Goal: Information Seeking & Learning: Learn about a topic

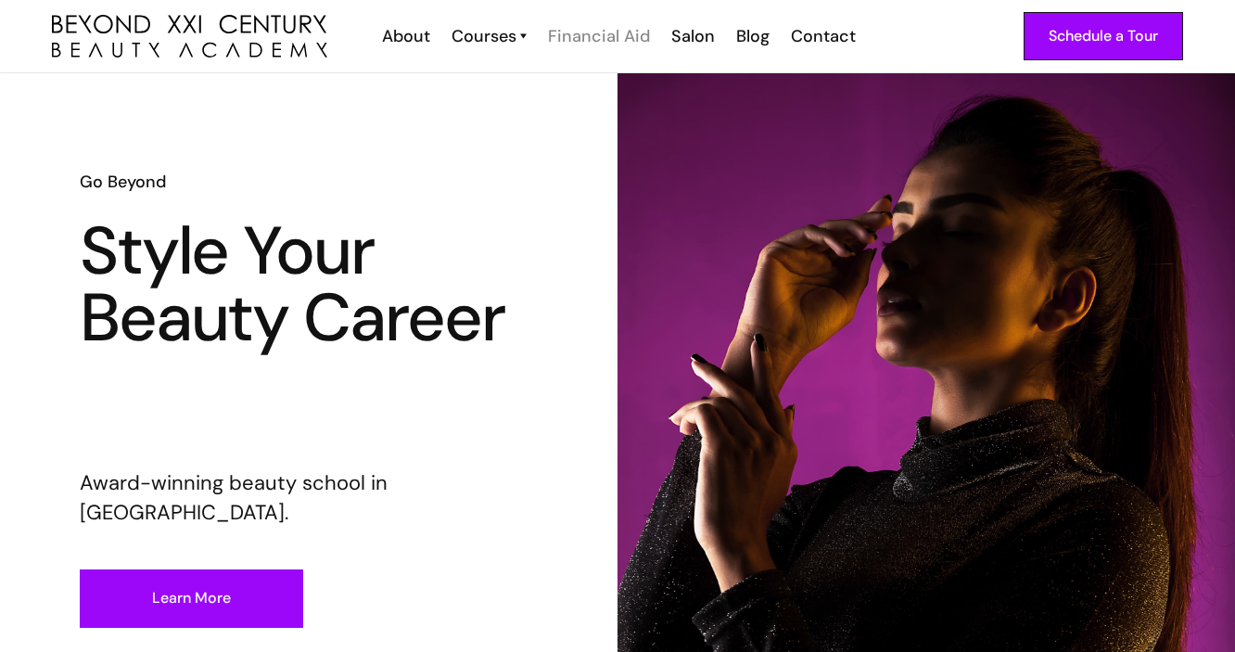
click at [573, 34] on div "Financial Aid" at bounding box center [599, 36] width 102 height 24
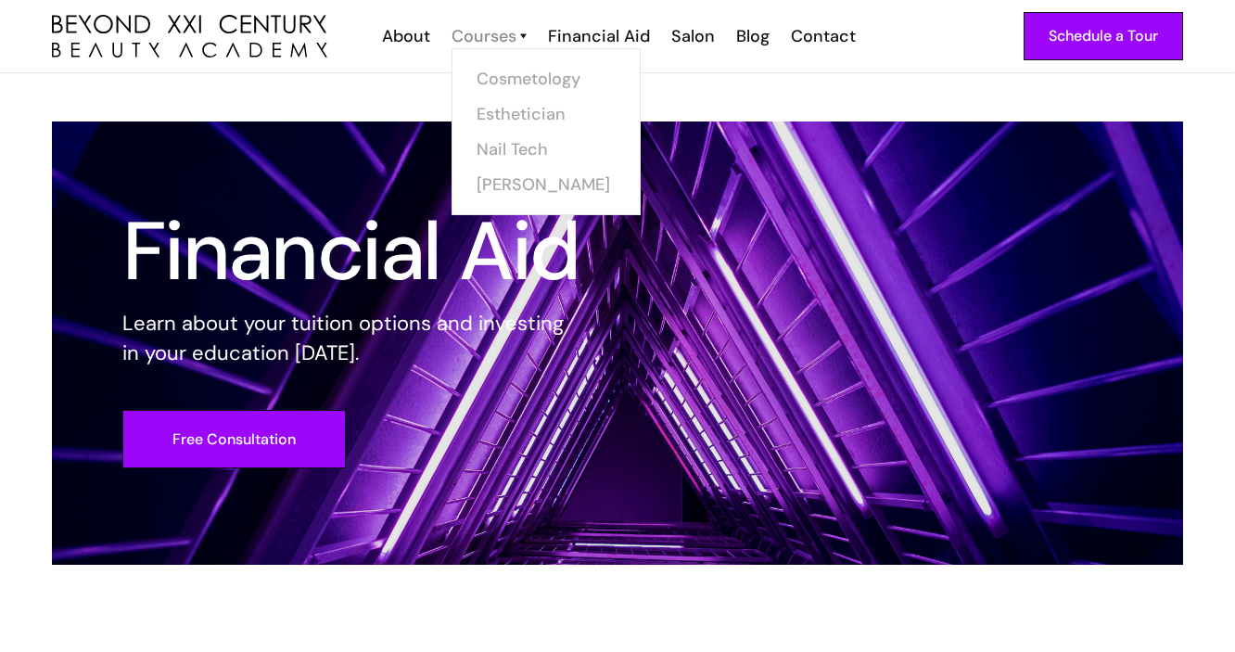
click at [511, 36] on div "Courses" at bounding box center [483, 36] width 65 height 24
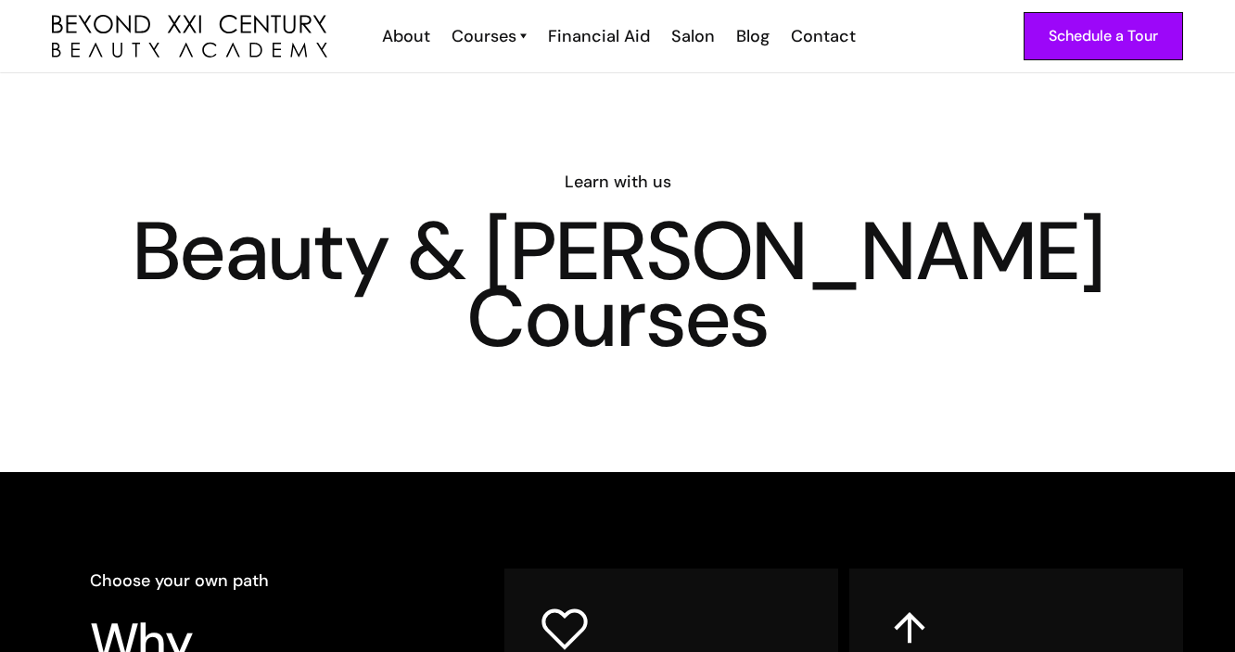
click at [511, 36] on div "Courses" at bounding box center [483, 36] width 65 height 24
click at [511, 37] on div "Courses" at bounding box center [483, 36] width 65 height 24
click at [524, 82] on link "Cosmetology" at bounding box center [551, 78] width 139 height 35
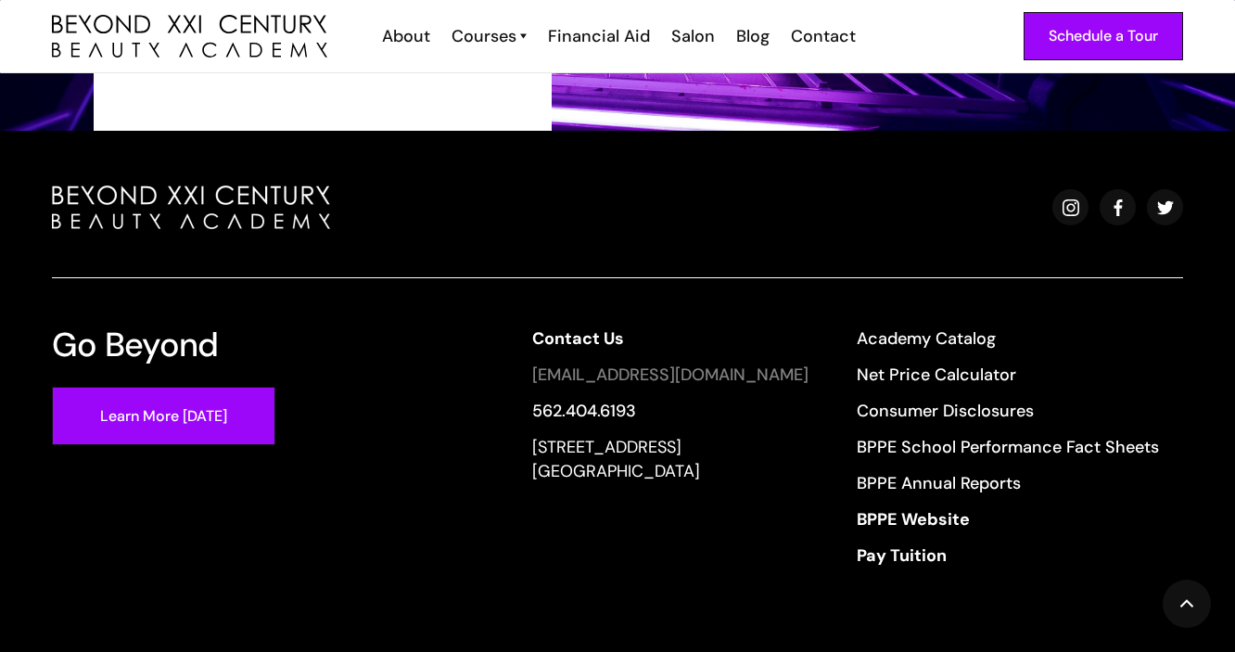
scroll to position [3490, 0]
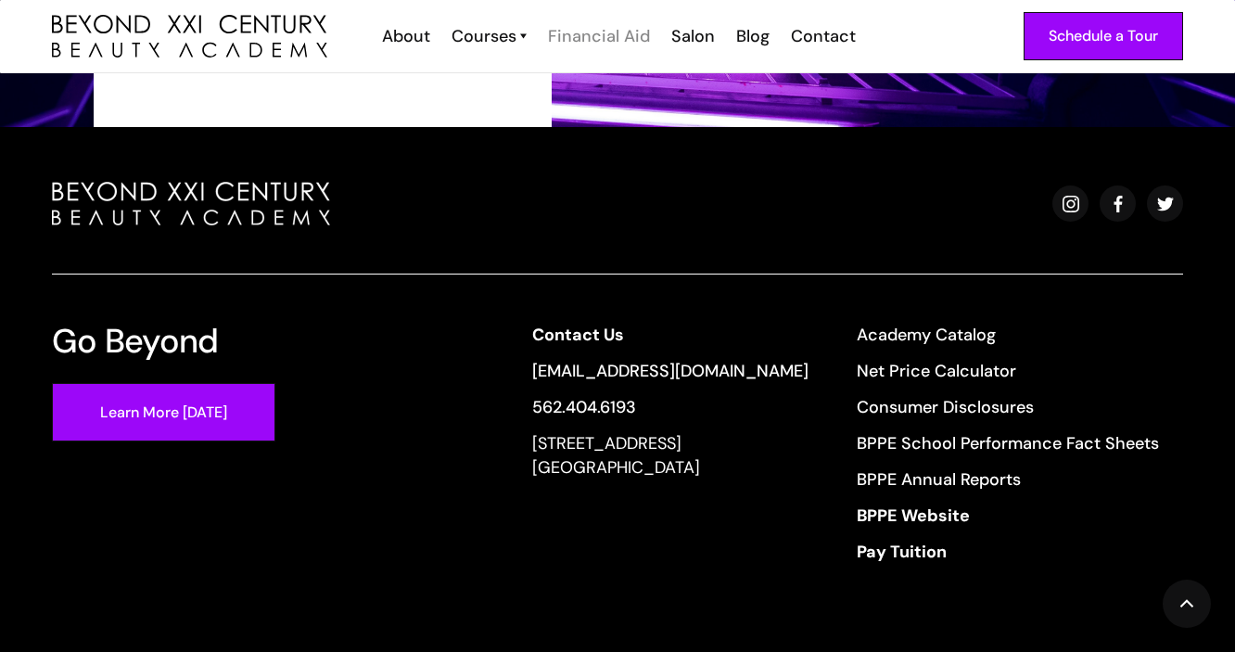
click at [628, 34] on div "Financial Aid" at bounding box center [599, 36] width 102 height 24
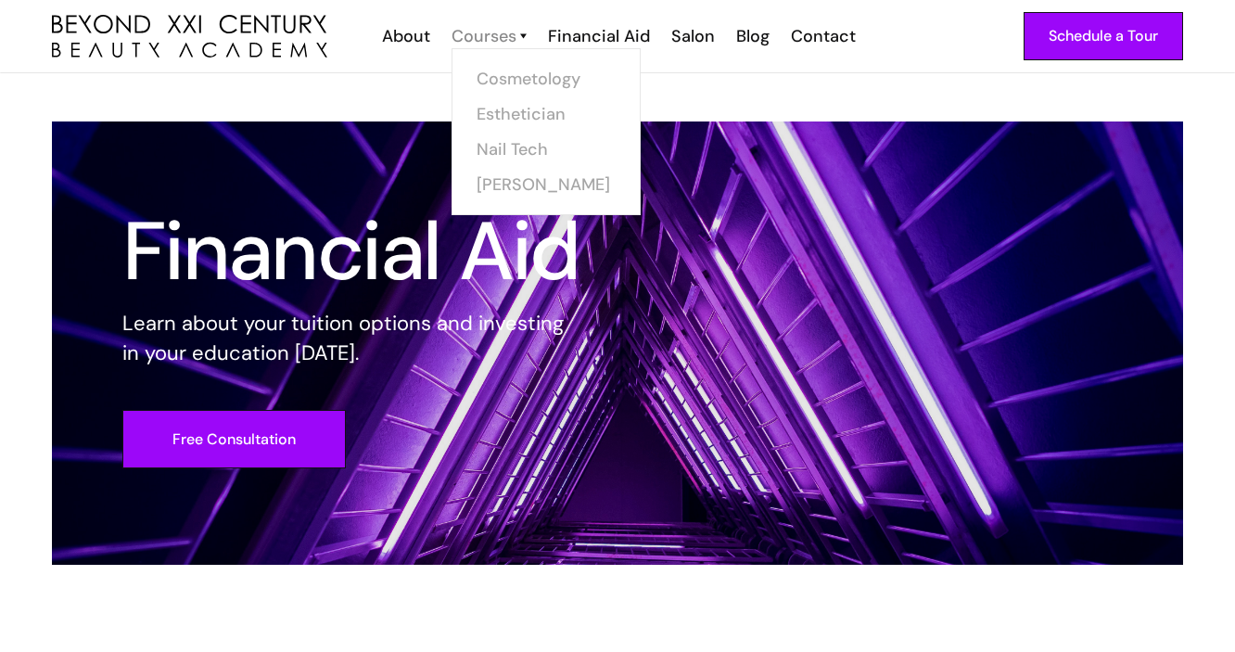
click at [508, 34] on div "Courses" at bounding box center [483, 36] width 65 height 24
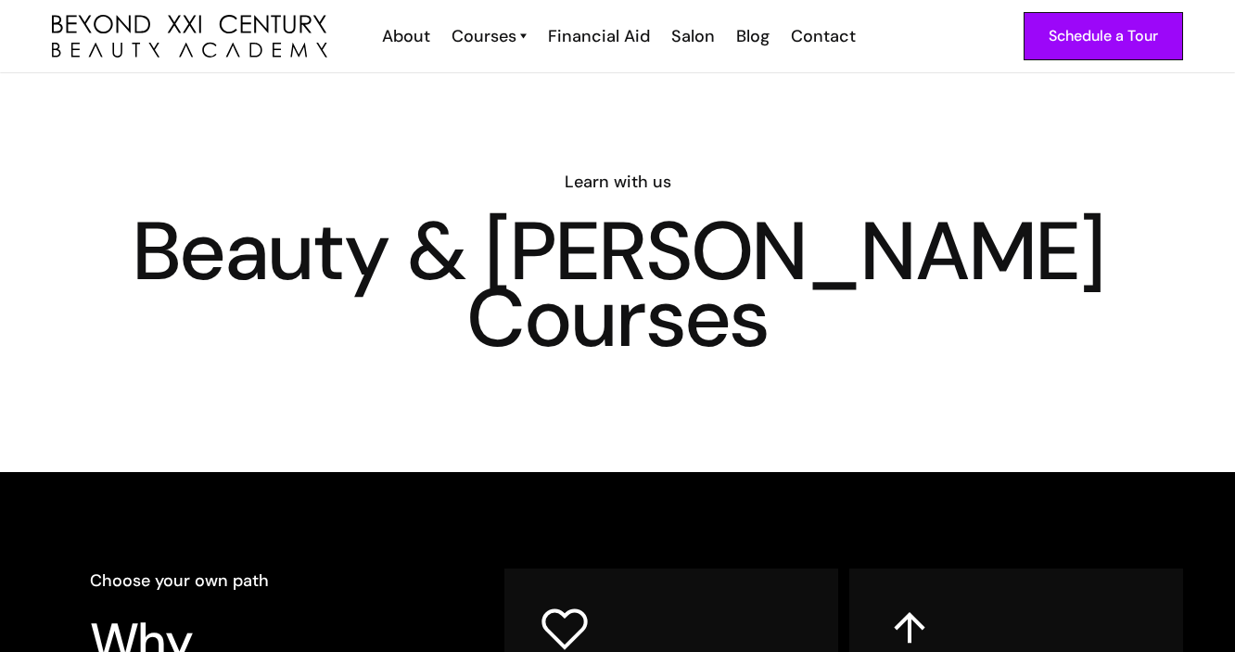
click at [508, 34] on div "Courses" at bounding box center [483, 36] width 65 height 24
click at [507, 38] on div "Courses" at bounding box center [483, 36] width 65 height 24
click at [505, 42] on div "Courses" at bounding box center [483, 36] width 65 height 24
click at [502, 111] on link "Esthetician" at bounding box center [551, 113] width 139 height 35
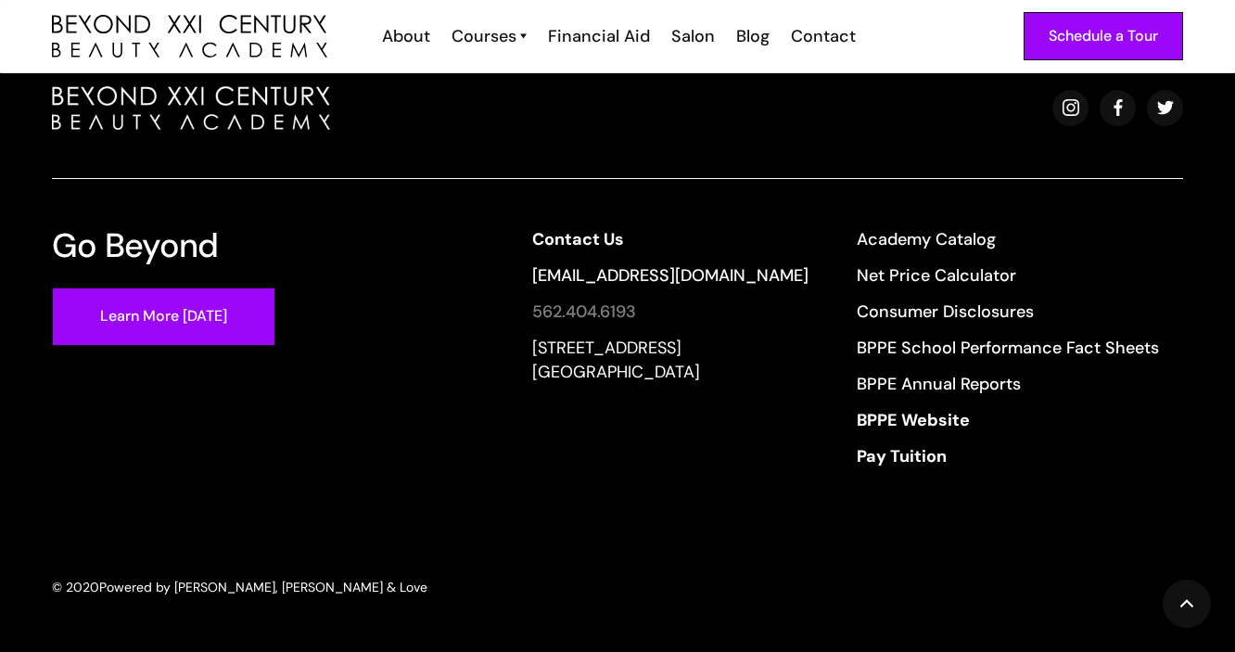
scroll to position [6084, 0]
click at [902, 272] on link "Net Price Calculator" at bounding box center [1008, 276] width 302 height 24
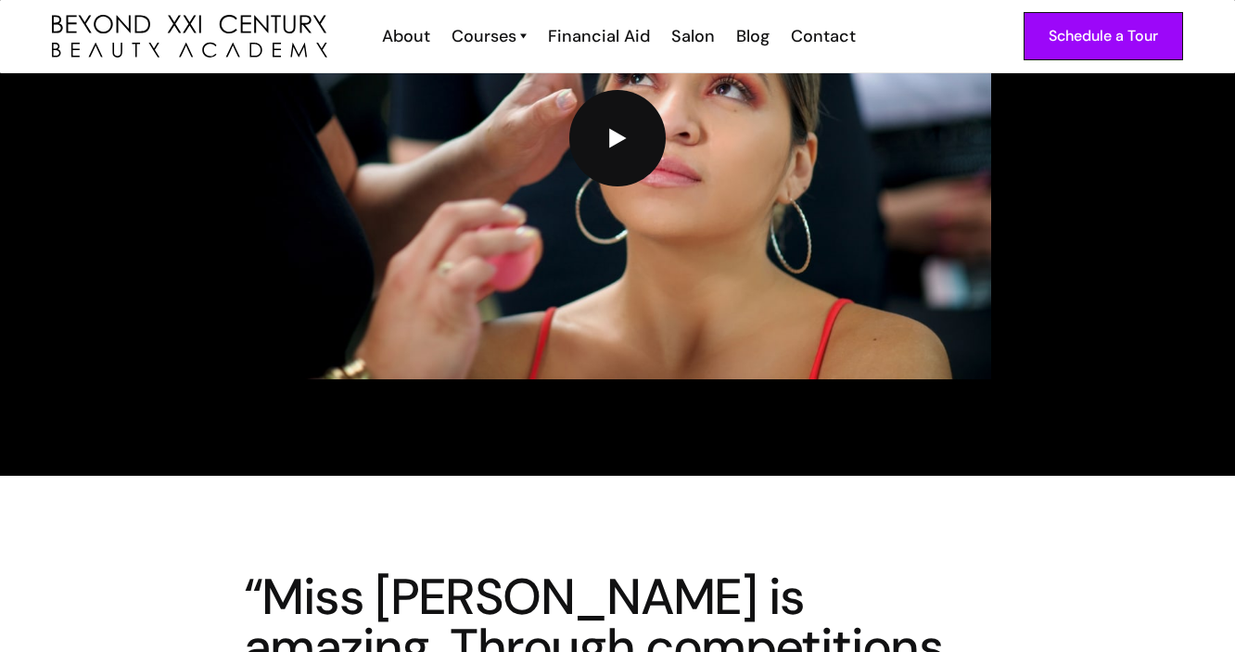
scroll to position [4276, 0]
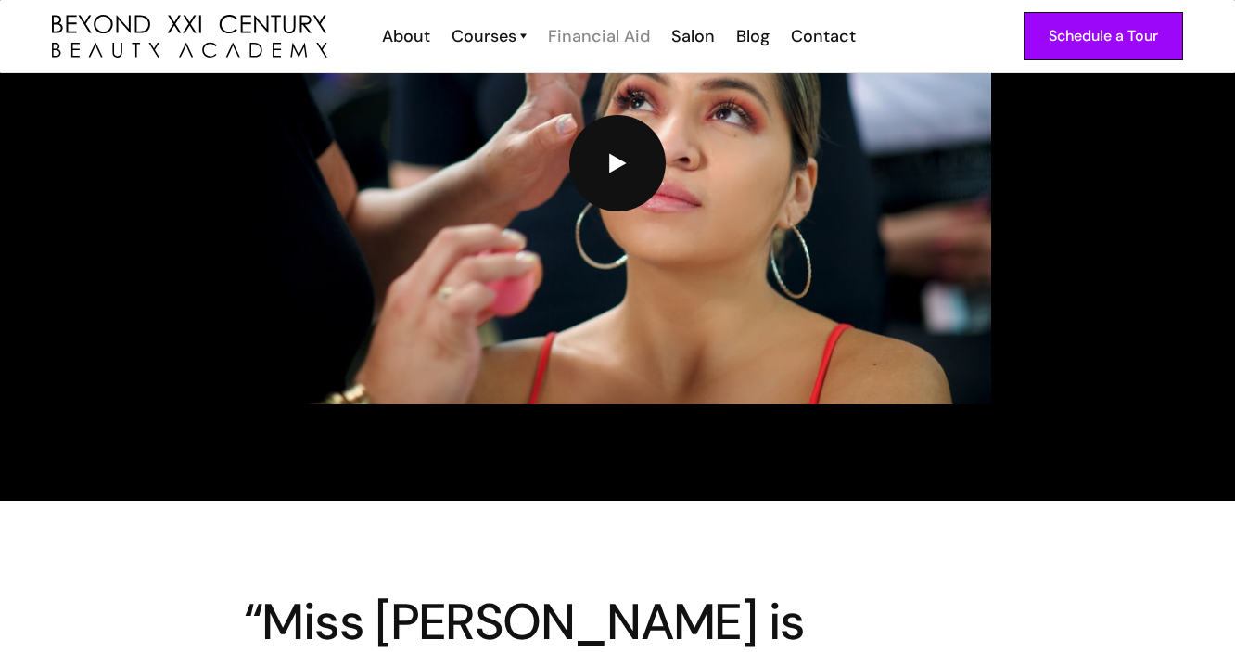
click at [620, 34] on div "Financial Aid" at bounding box center [599, 36] width 102 height 24
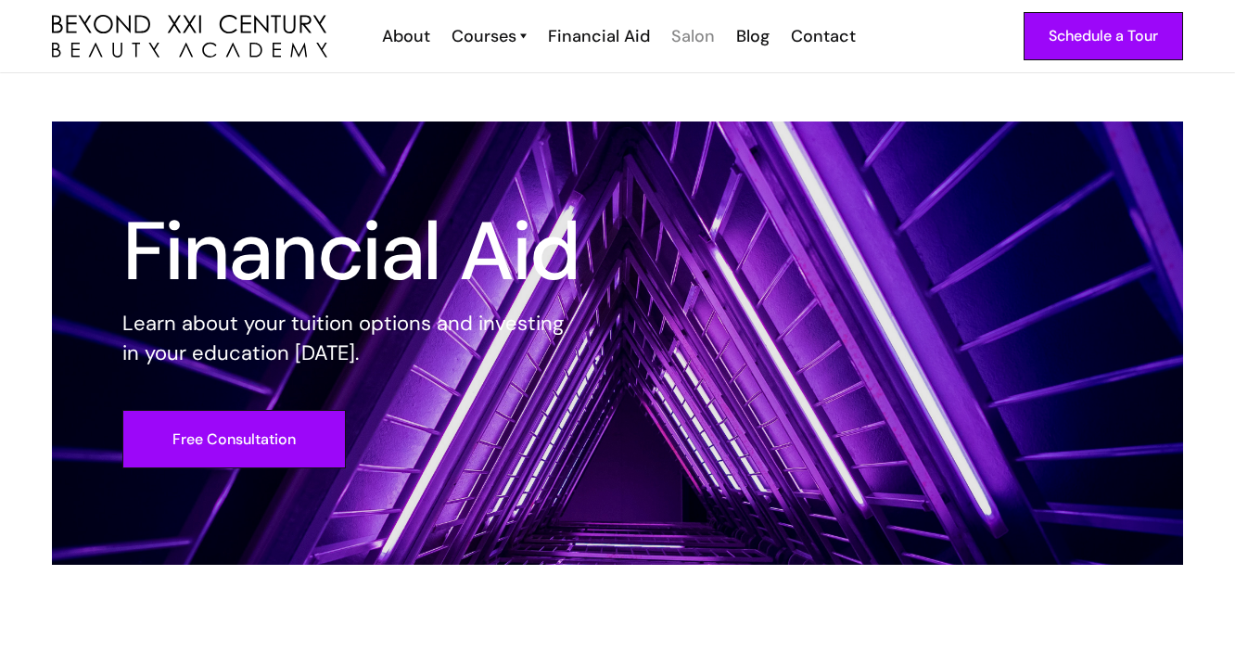
click at [690, 35] on div "Salon" at bounding box center [693, 36] width 44 height 24
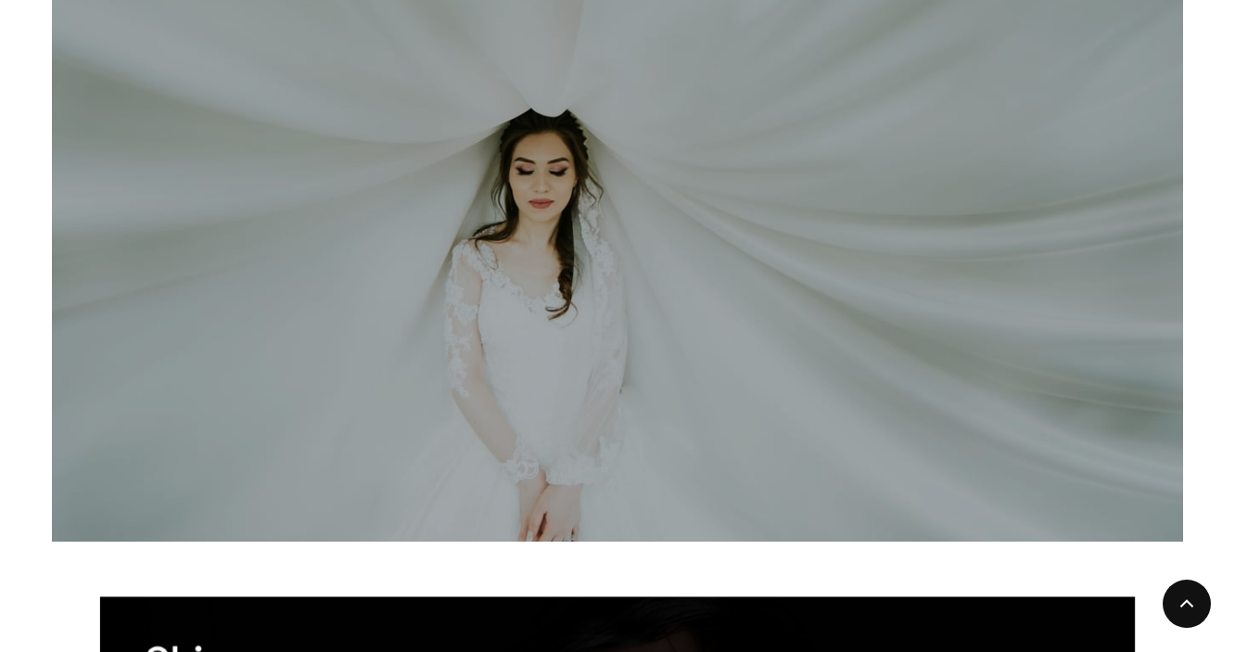
scroll to position [609, 0]
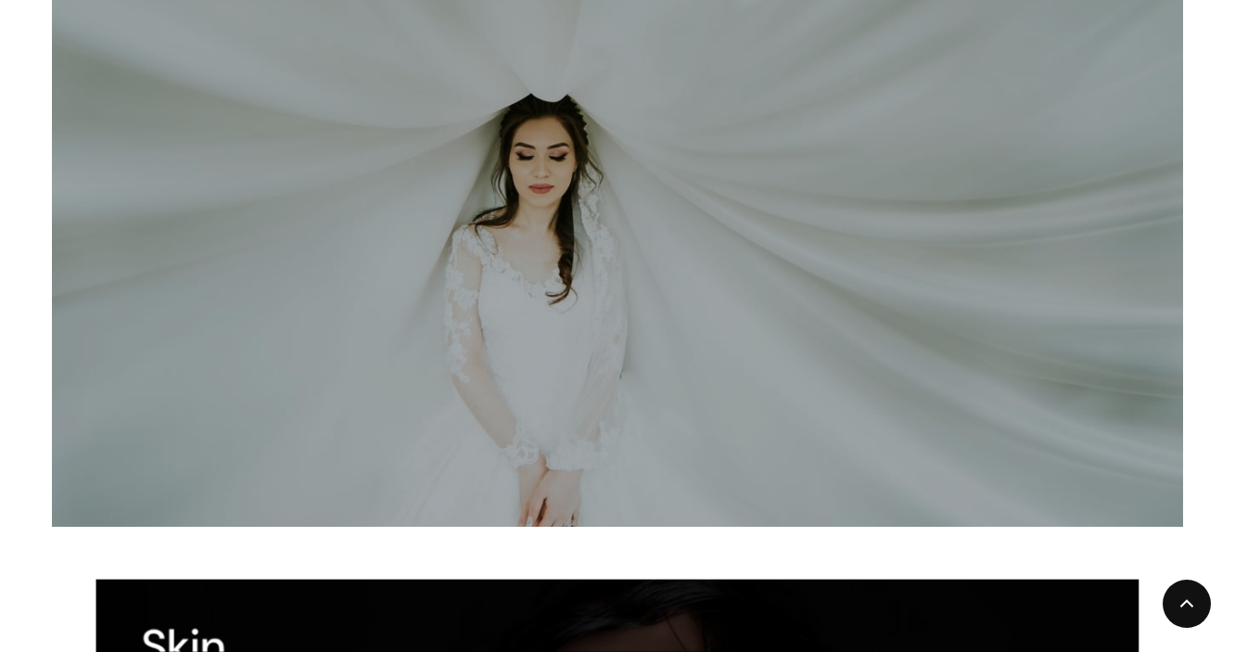
click at [463, 376] on img at bounding box center [550, 149] width 1357 height 905
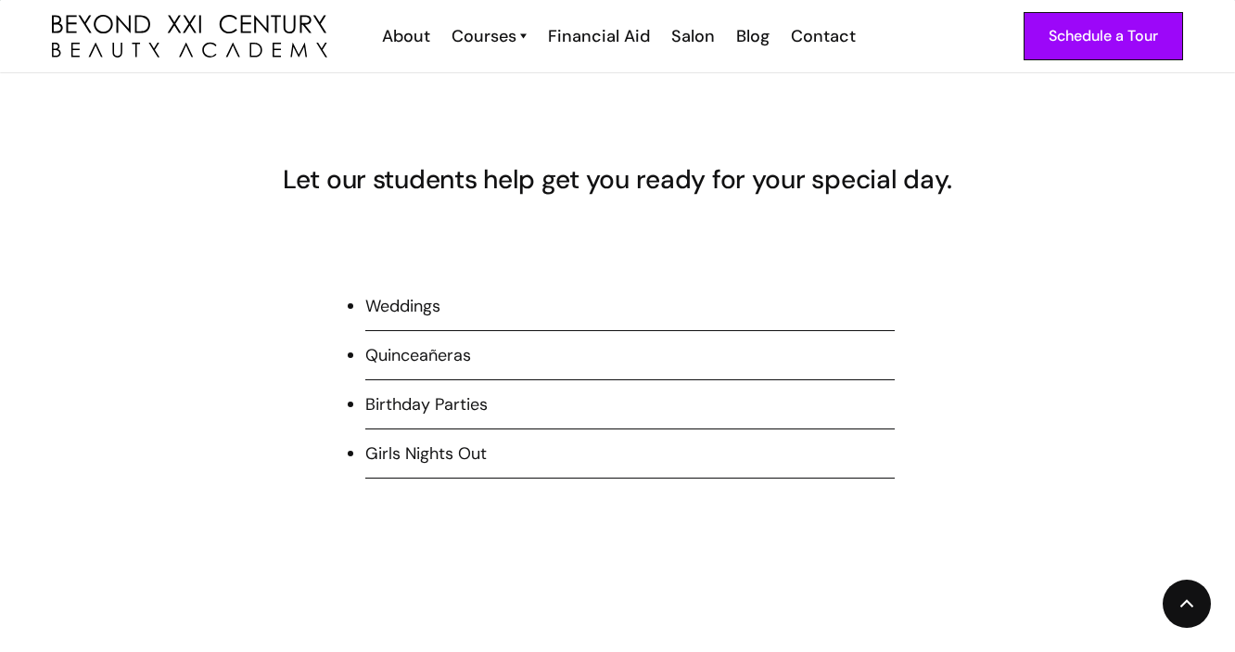
scroll to position [1362, 0]
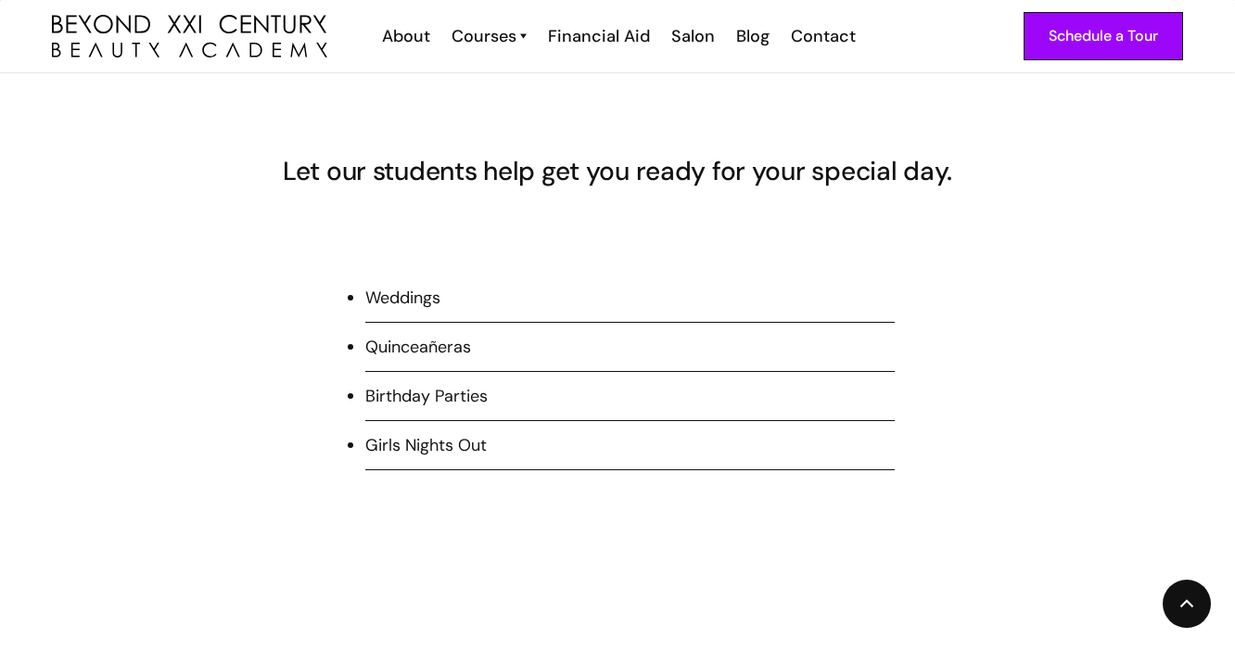
click at [464, 447] on li "Girls Nights Out" at bounding box center [629, 451] width 529 height 37
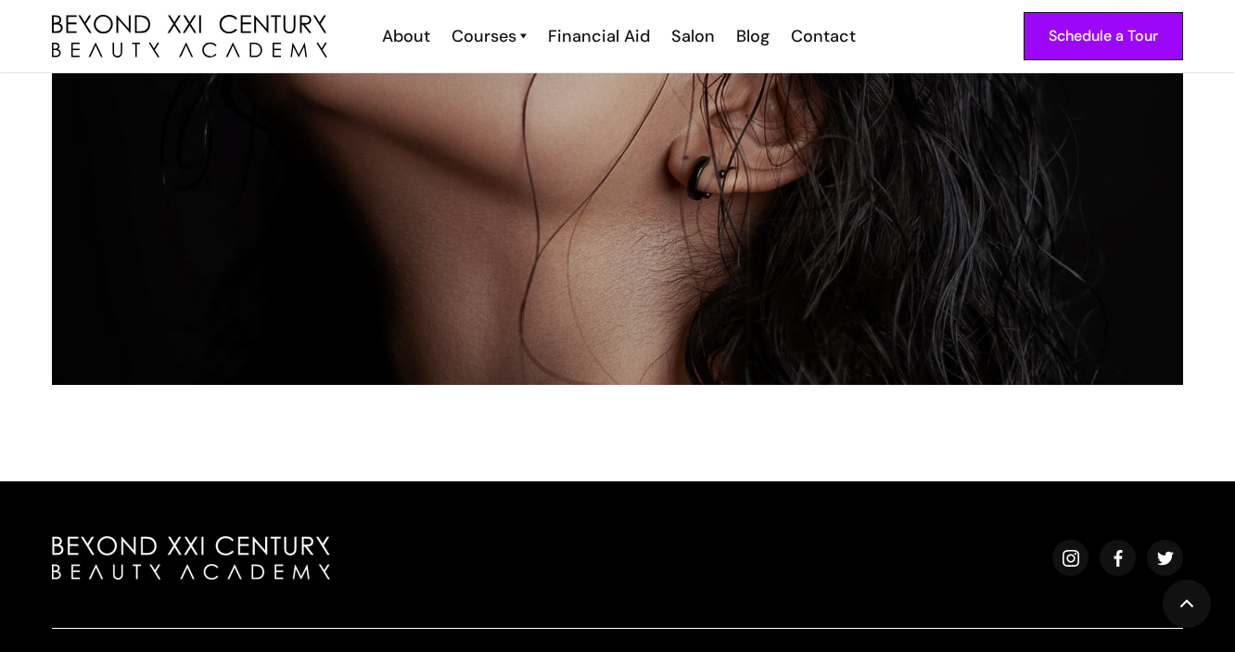
scroll to position [2574, 0]
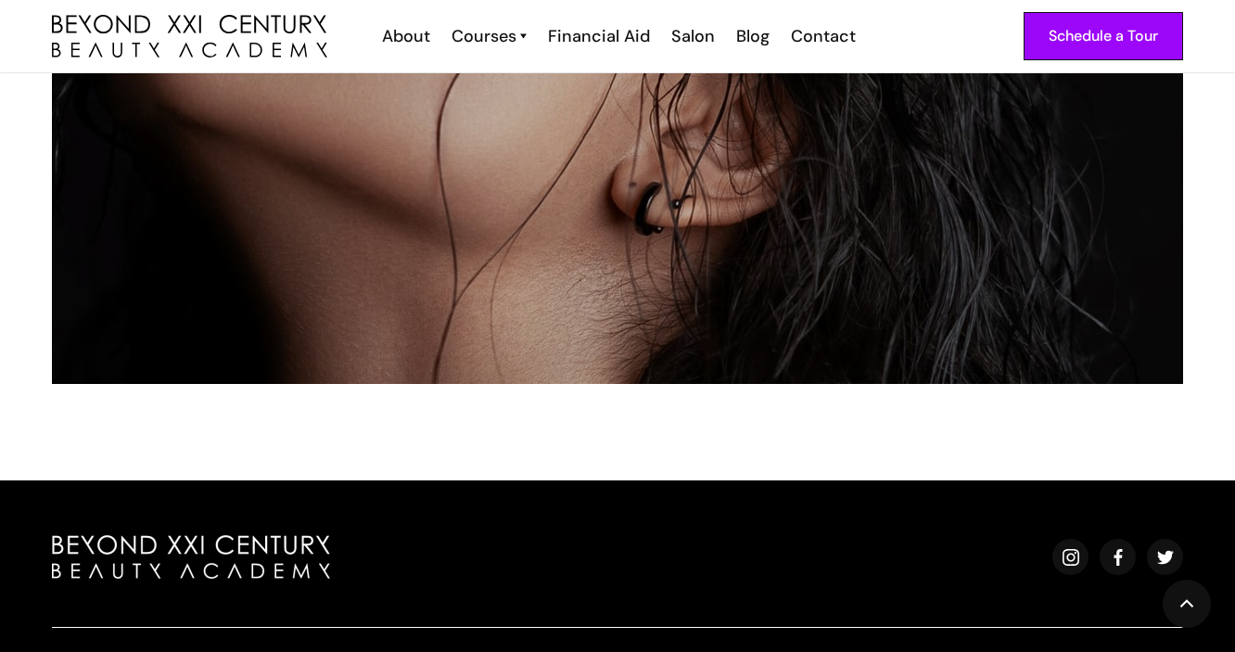
click at [489, 325] on img at bounding box center [550, 19] width 1357 height 875
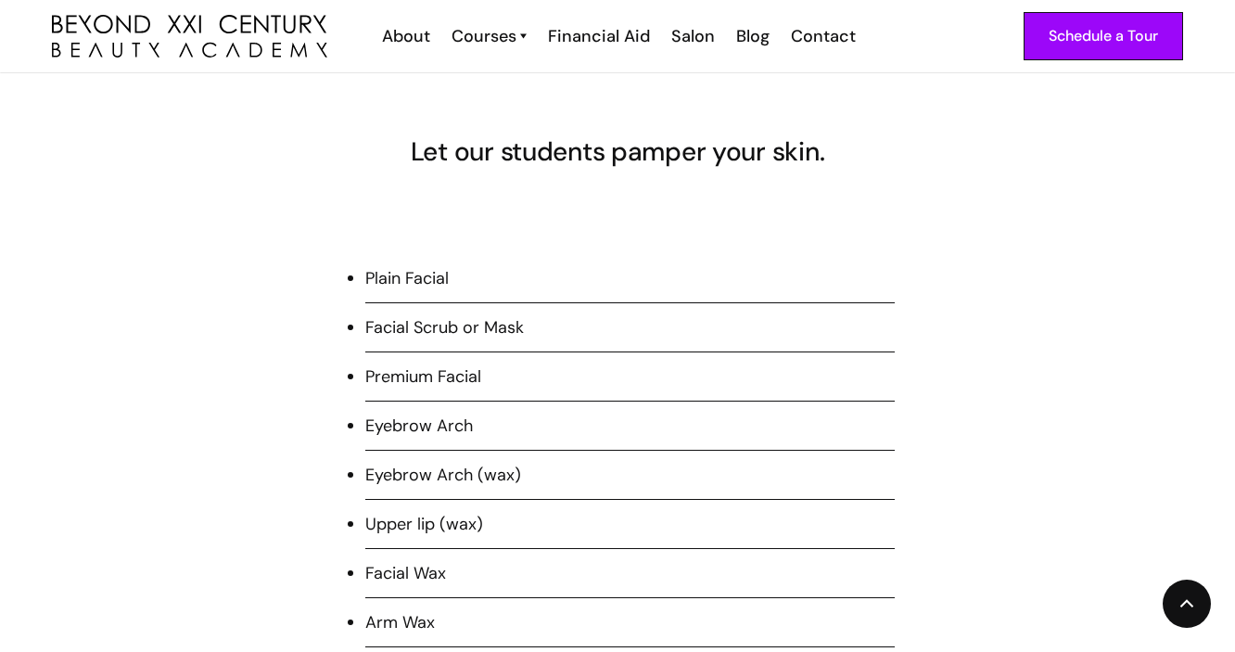
scroll to position [1265, 0]
click at [485, 279] on li "Plain Facial" at bounding box center [629, 282] width 529 height 37
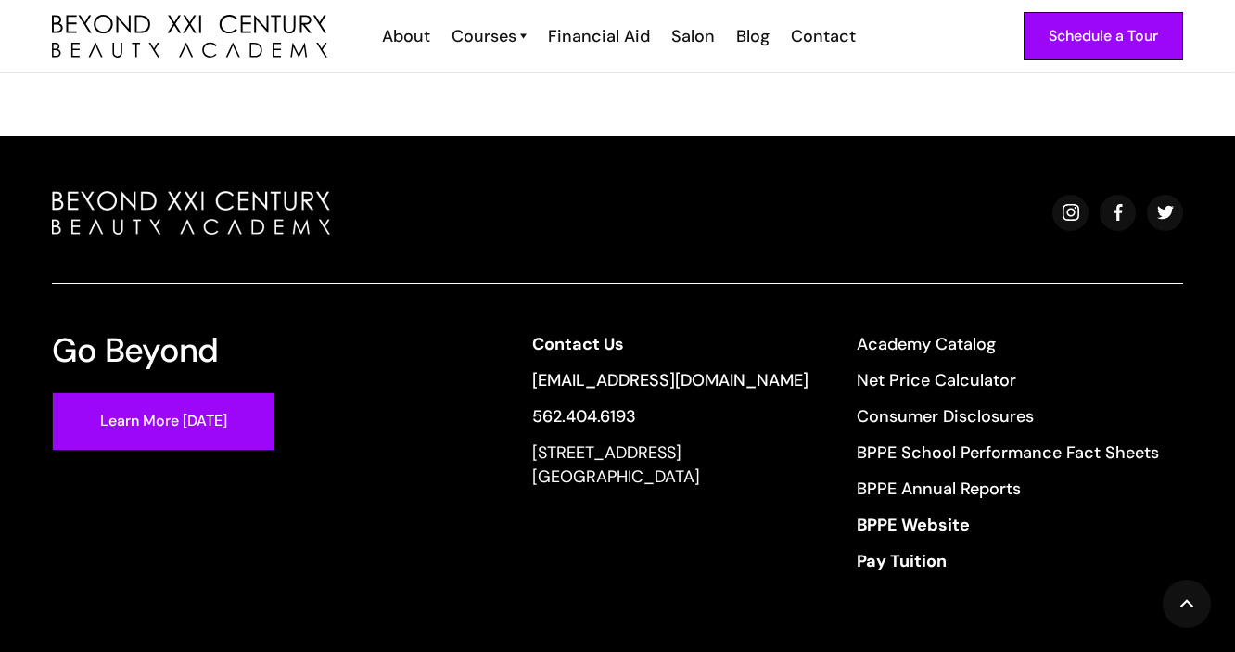
scroll to position [3185, 0]
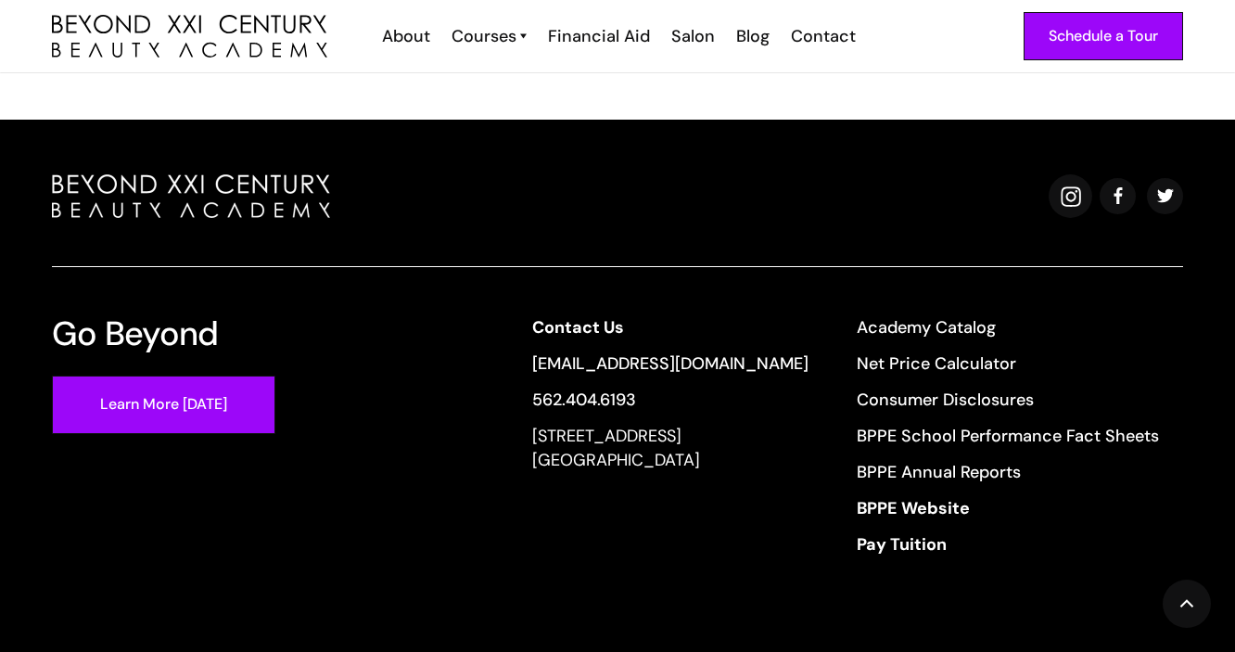
click at [1072, 192] on img at bounding box center [1071, 195] width 20 height 20
